Goal: Task Accomplishment & Management: Use online tool/utility

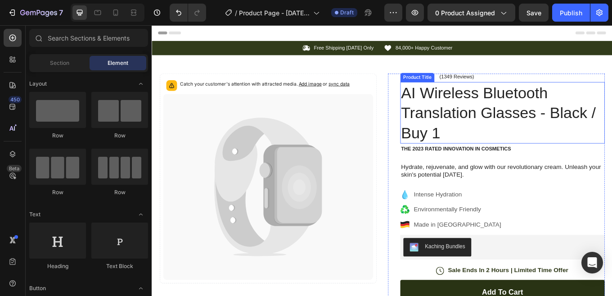
scroll to position [45, 0]
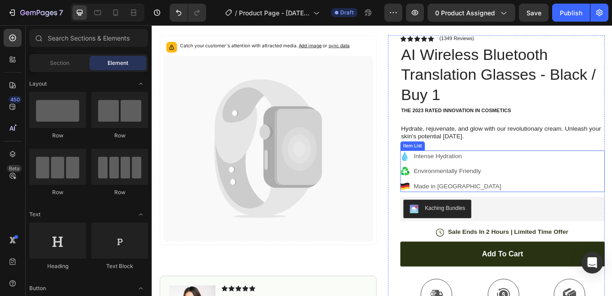
click at [494, 182] on p "Intense Hydration" at bounding box center [509, 178] width 103 height 11
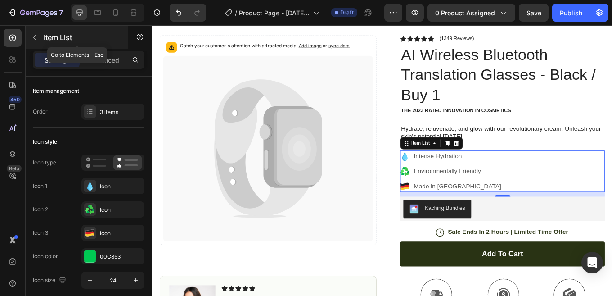
click at [34, 32] on button "button" at bounding box center [34, 37] width 14 height 14
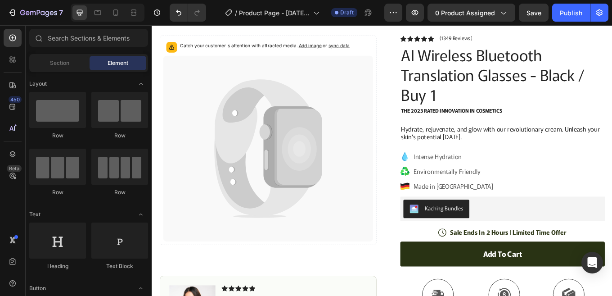
click at [104, 63] on div "Element" at bounding box center [118, 63] width 57 height 14
click at [40, 60] on div "Section" at bounding box center [59, 63] width 57 height 14
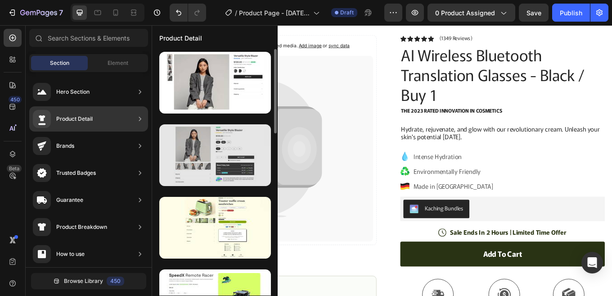
click at [218, 162] on div at bounding box center [215, 155] width 112 height 62
click at [209, 156] on div at bounding box center [215, 155] width 112 height 62
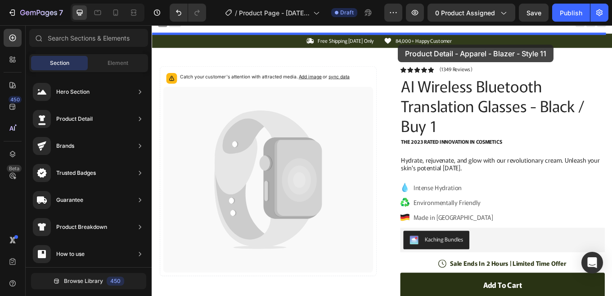
scroll to position [0, 0]
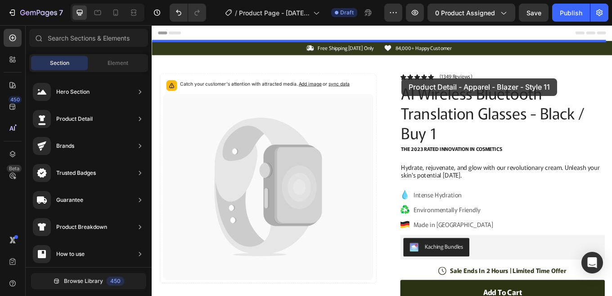
drag, startPoint x: 358, startPoint y: 181, endPoint x: 444, endPoint y: 87, distance: 128.0
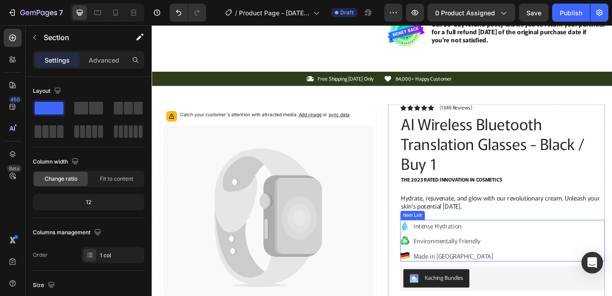
scroll to position [315, 0]
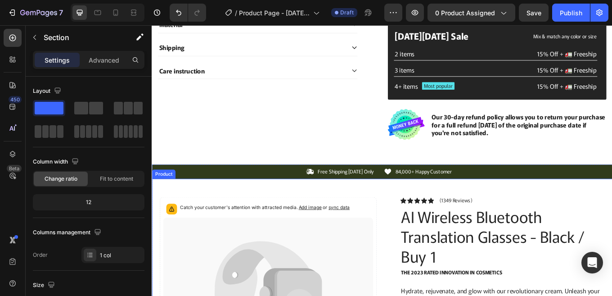
click at [165, 201] on div "Product" at bounding box center [165, 200] width 24 height 8
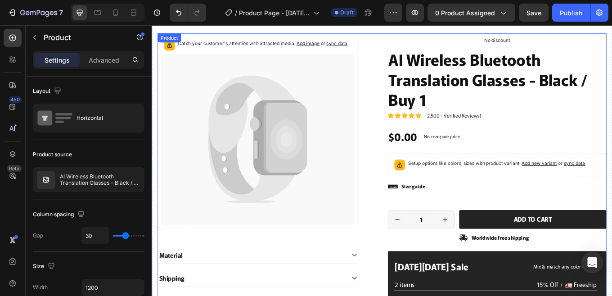
scroll to position [0, 0]
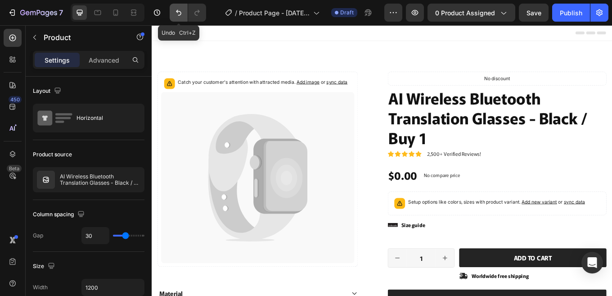
click at [182, 13] on icon "Undo/Redo" at bounding box center [178, 12] width 9 height 9
click at [175, 9] on icon "Undo/Redo" at bounding box center [178, 12] width 9 height 9
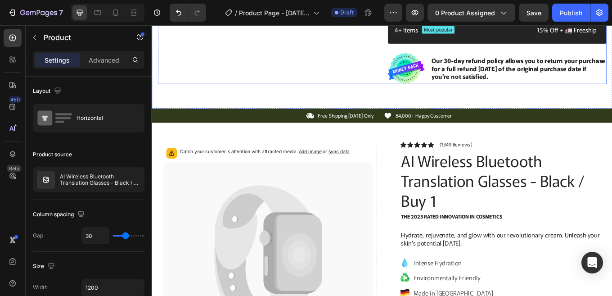
scroll to position [405, 0]
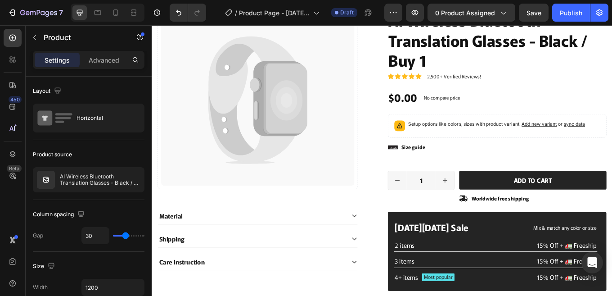
scroll to position [0, 0]
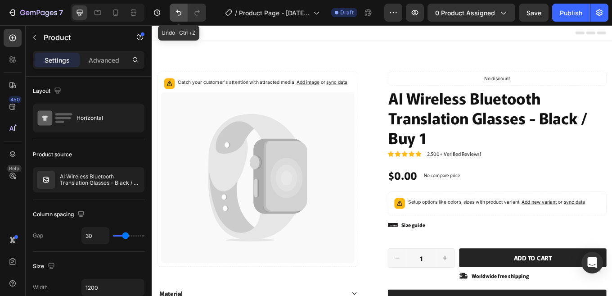
click at [180, 11] on icon "Undo/Redo" at bounding box center [178, 12] width 9 height 9
click at [179, 11] on icon "Undo/Redo" at bounding box center [178, 12] width 9 height 9
drag, startPoint x: 179, startPoint y: 11, endPoint x: 443, endPoint y: 52, distance: 267.3
click at [179, 11] on icon "Undo/Redo" at bounding box center [178, 12] width 9 height 9
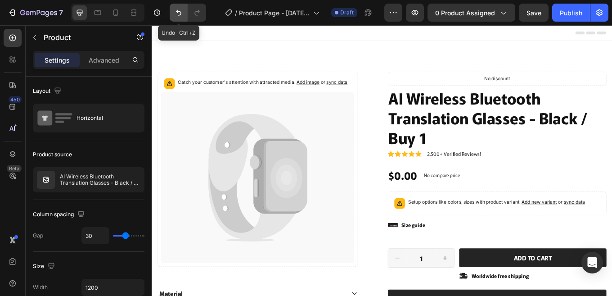
click at [179, 11] on icon "Undo/Redo" at bounding box center [178, 12] width 9 height 9
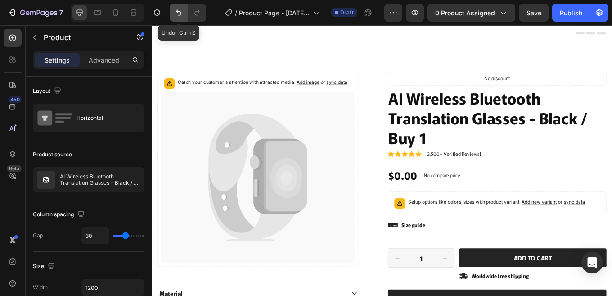
click at [179, 11] on icon "Undo/Redo" at bounding box center [178, 12] width 9 height 9
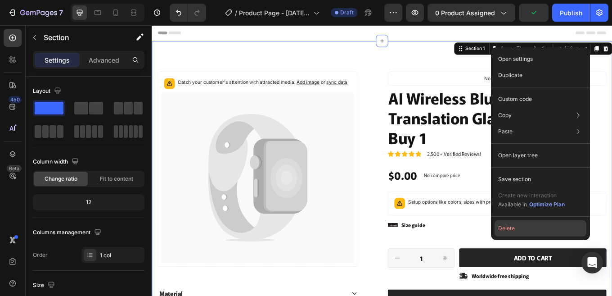
click at [524, 230] on button "Delete" at bounding box center [540, 228] width 92 height 16
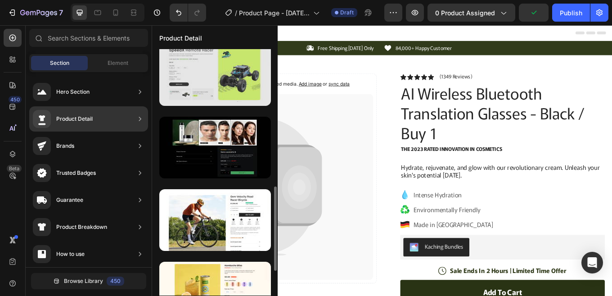
scroll to position [315, 0]
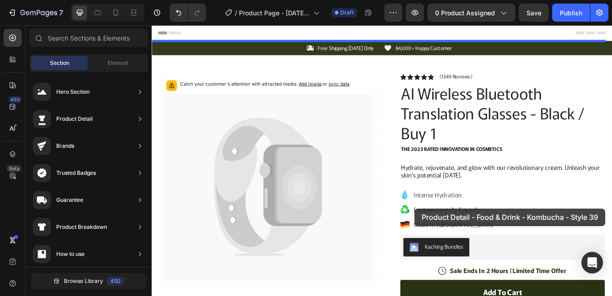
drag, startPoint x: 387, startPoint y: 232, endPoint x: 460, endPoint y: 240, distance: 73.3
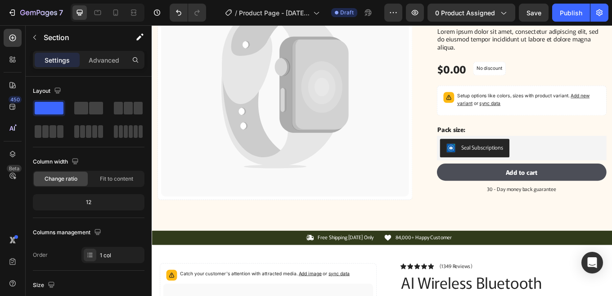
scroll to position [0, 0]
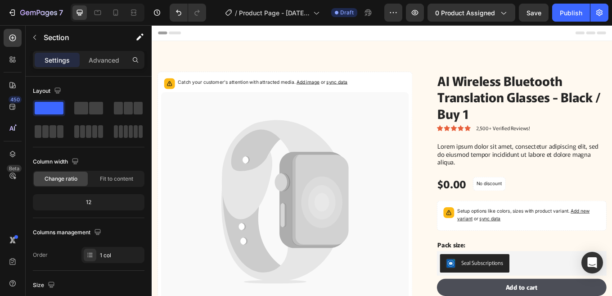
click at [236, 58] on div "Catch your customer's attention with attracted media. Add image or sync data Pr…" at bounding box center [422, 222] width 540 height 357
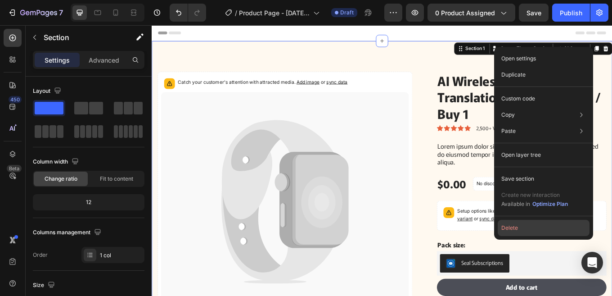
click at [539, 228] on button "Delete" at bounding box center [544, 228] width 92 height 16
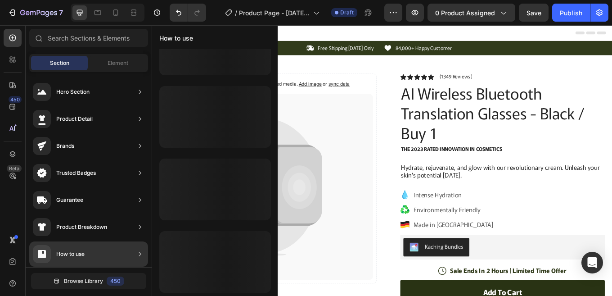
scroll to position [38, 0]
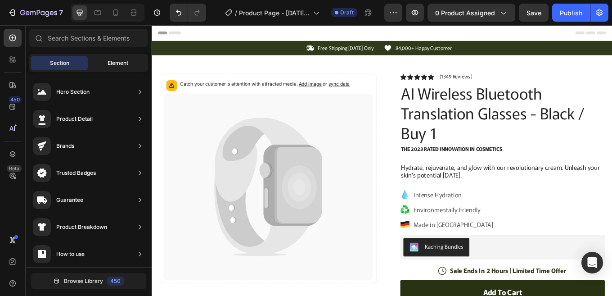
click at [107, 66] on div "Element" at bounding box center [118, 63] width 57 height 14
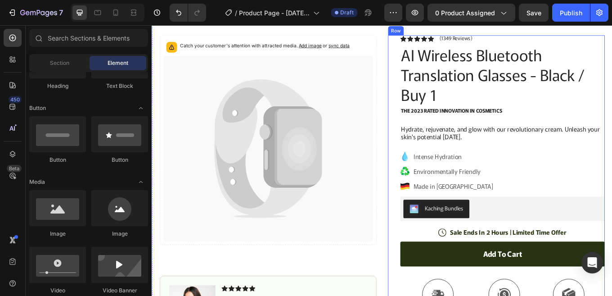
scroll to position [0, 0]
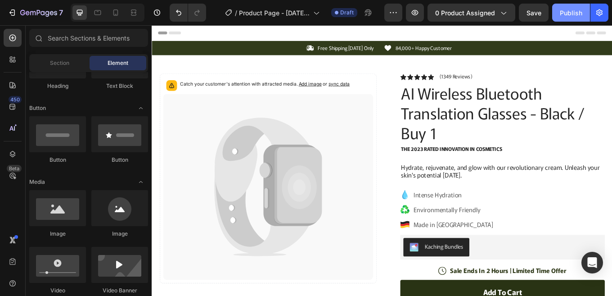
click at [579, 10] on div "Publish" at bounding box center [571, 12] width 22 height 9
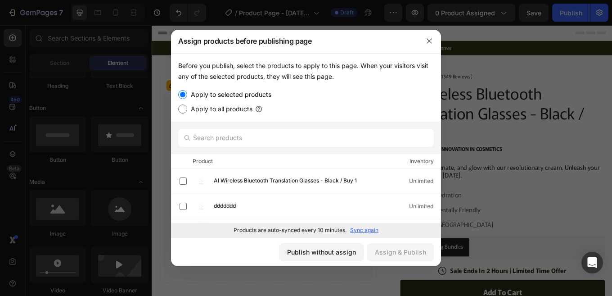
click at [219, 107] on label "Apply to all products" at bounding box center [219, 108] width 65 height 11
click at [187, 107] on input "Apply to all products" at bounding box center [182, 108] width 9 height 9
radio input "true"
click at [387, 249] on div "Assign & Publish" at bounding box center [400, 251] width 51 height 9
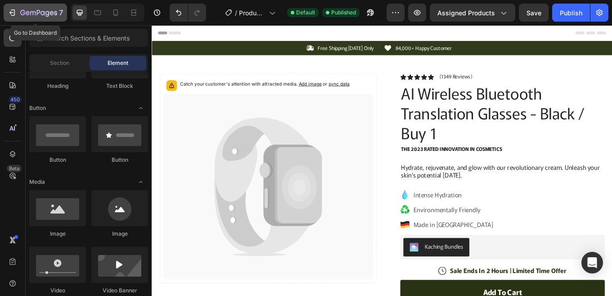
click at [23, 8] on div "7" at bounding box center [41, 12] width 43 height 11
